Goal: Task Accomplishment & Management: Manage account settings

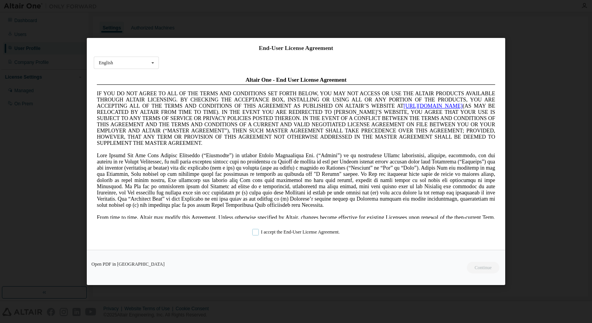
click at [254, 232] on label "I accept the End-User License Agreement." at bounding box center [296, 232] width 88 height 7
click at [477, 266] on button "Continue" at bounding box center [482, 268] width 33 height 12
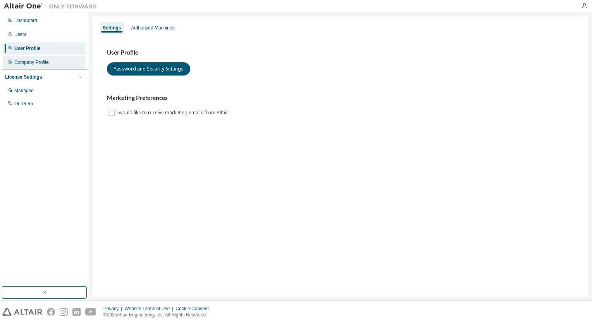
click at [24, 60] on div "Company Profile" at bounding box center [31, 62] width 34 height 6
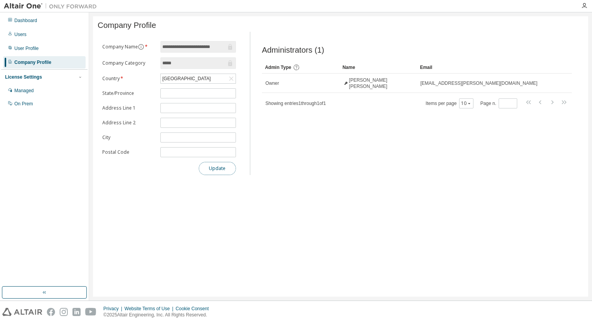
click at [214, 171] on button "Update" at bounding box center [217, 168] width 37 height 13
click at [12, 12] on div at bounding box center [50, 6] width 101 height 12
click at [12, 10] on div at bounding box center [50, 6] width 101 height 12
click at [12, 7] on img at bounding box center [52, 6] width 97 height 8
click at [583, 5] on icon "button" at bounding box center [584, 6] width 6 height 6
